Goal: Find specific page/section: Find specific page/section

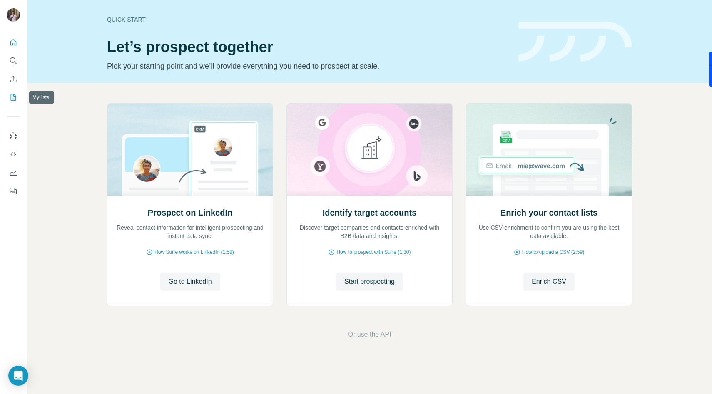
click at [14, 102] on button "My lists" at bounding box center [13, 97] width 13 height 15
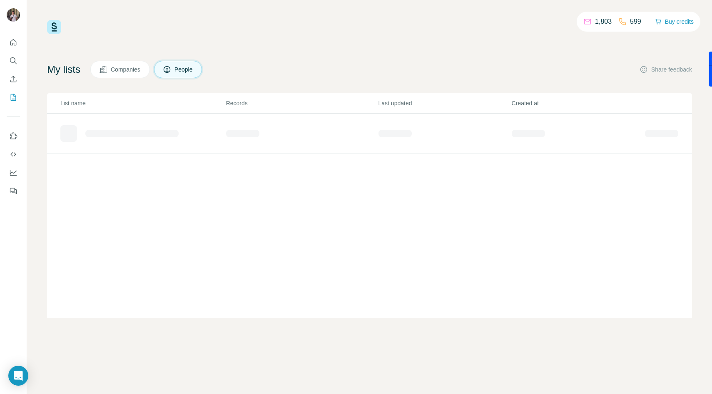
click at [116, 70] on span "Companies" at bounding box center [126, 69] width 30 height 8
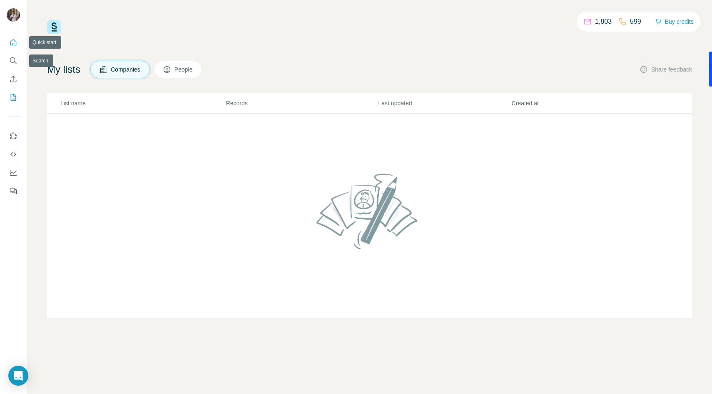
click at [17, 42] on icon "Quick start" at bounding box center [13, 42] width 8 height 8
